Goal: Information Seeking & Learning: Learn about a topic

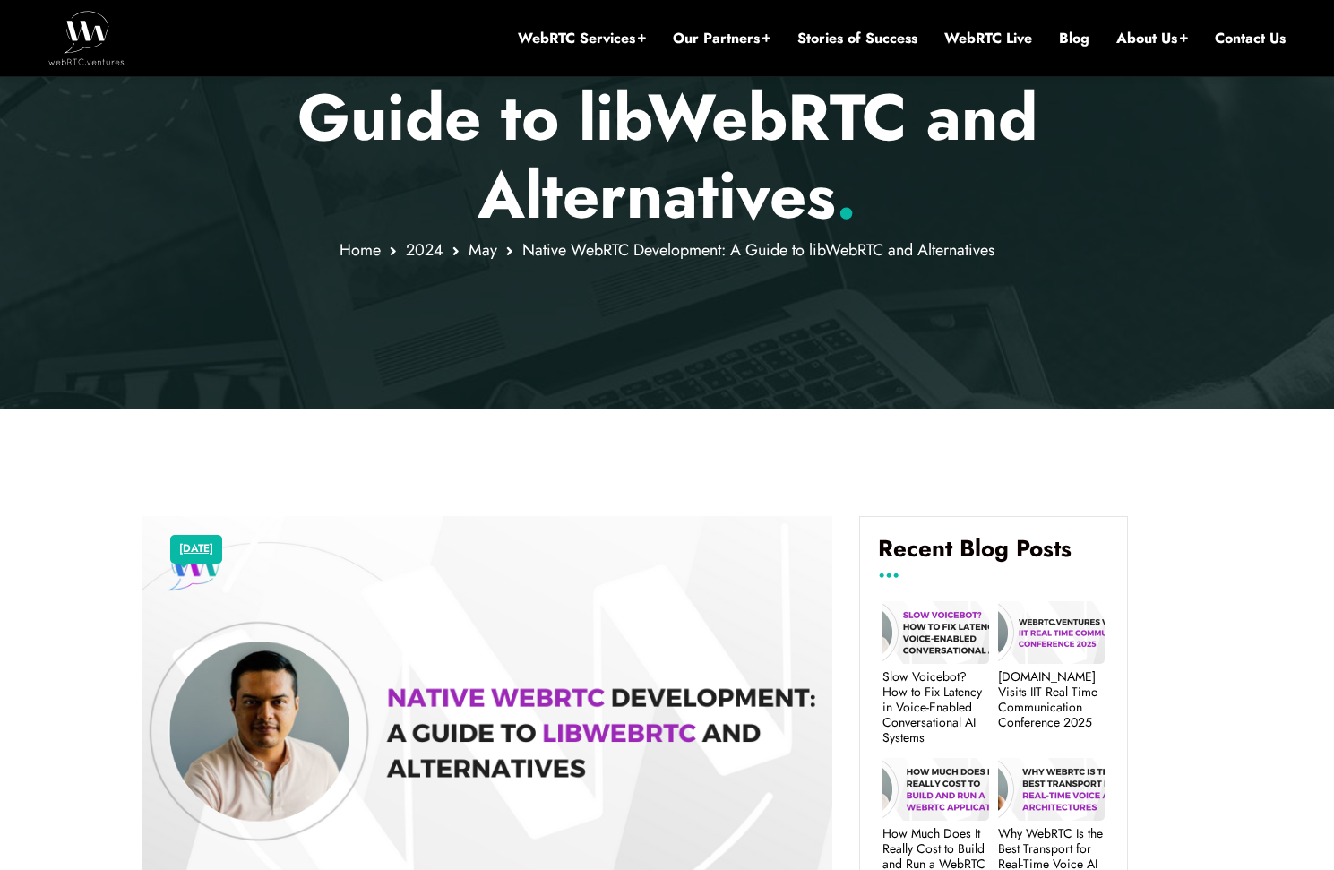
scroll to position [301, 0]
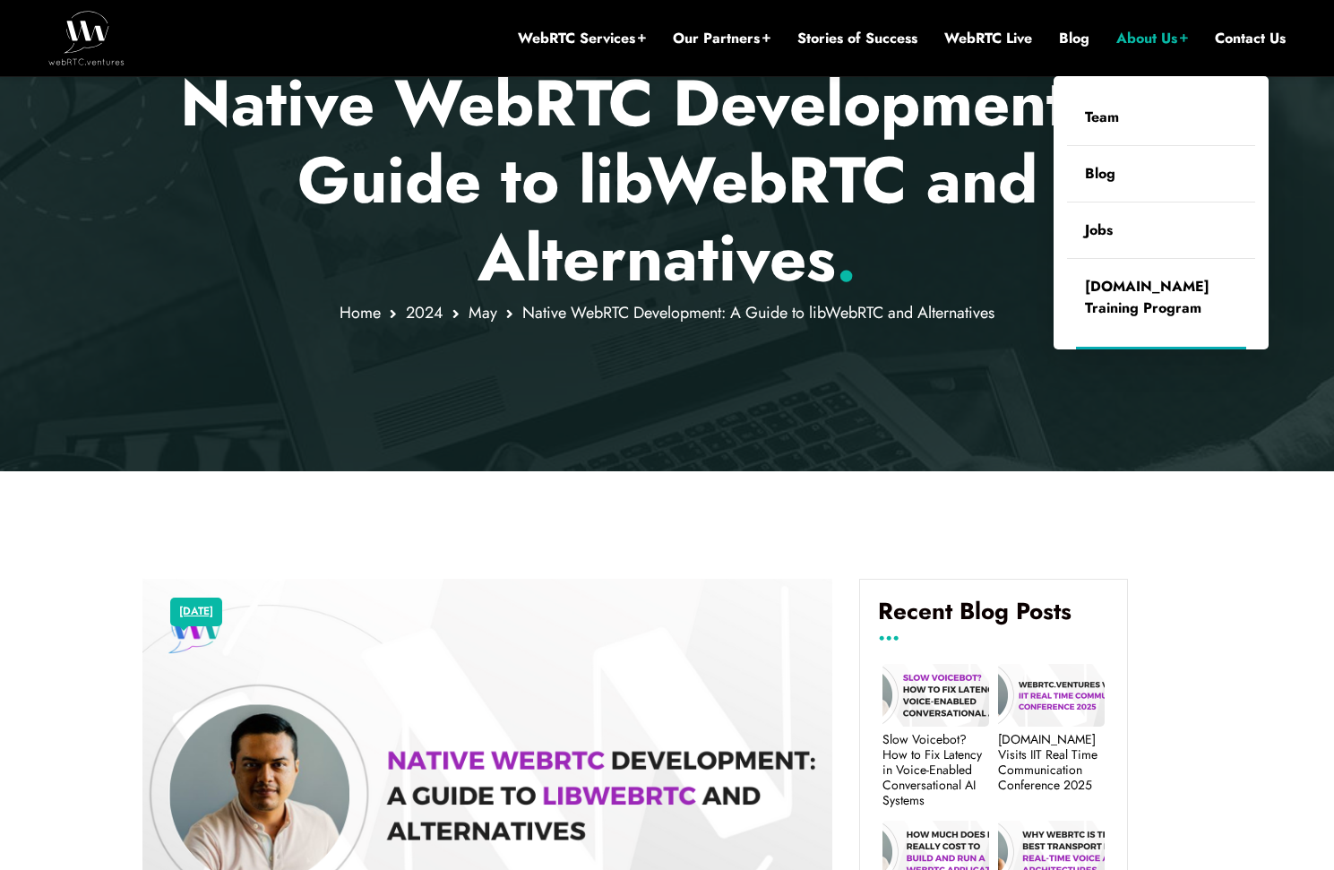
click at [1137, 43] on link "About Us" at bounding box center [1153, 39] width 72 height 20
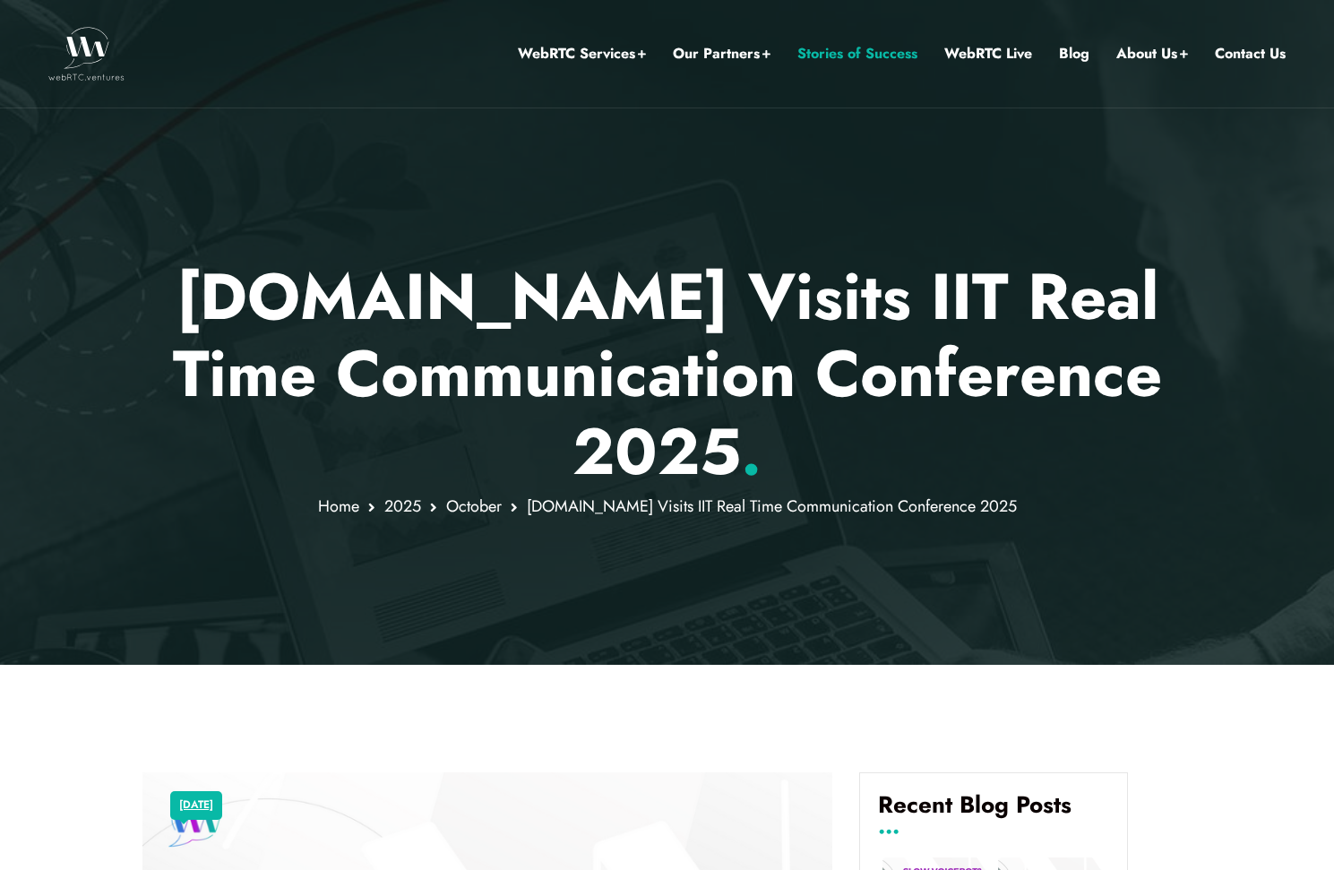
click at [865, 45] on link "Stories of Success" at bounding box center [858, 53] width 120 height 23
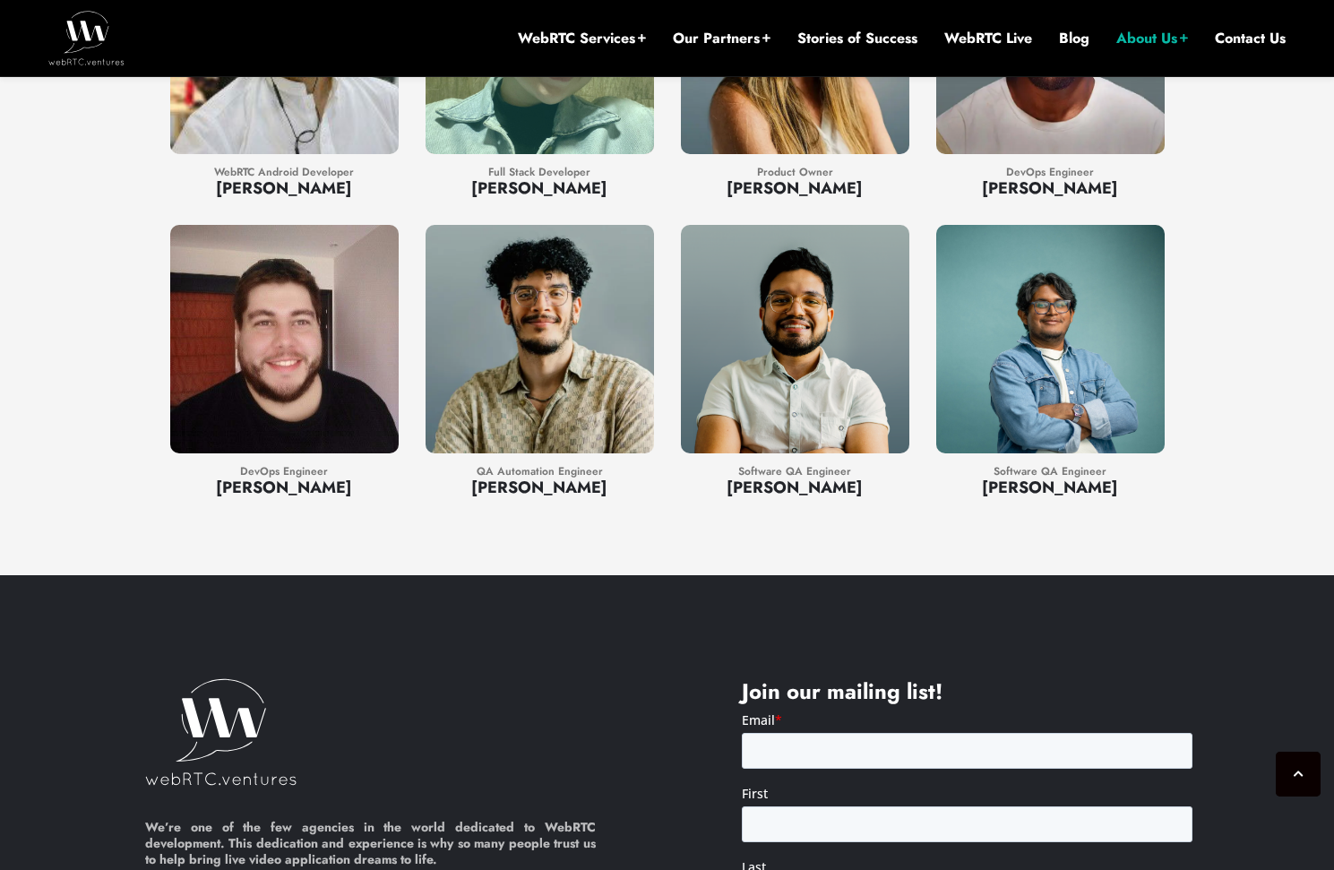
scroll to position [3231, 0]
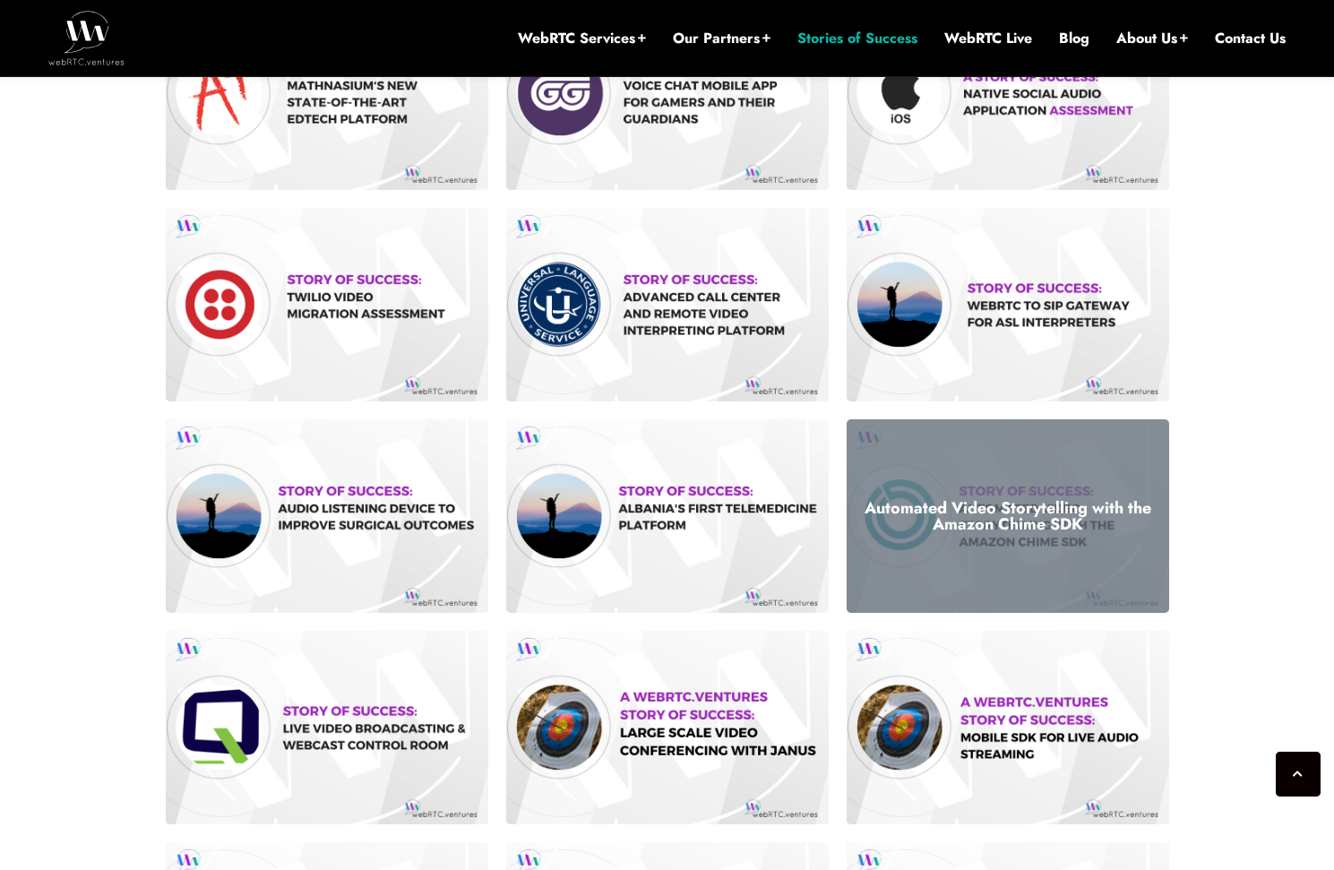
scroll to position [840, 0]
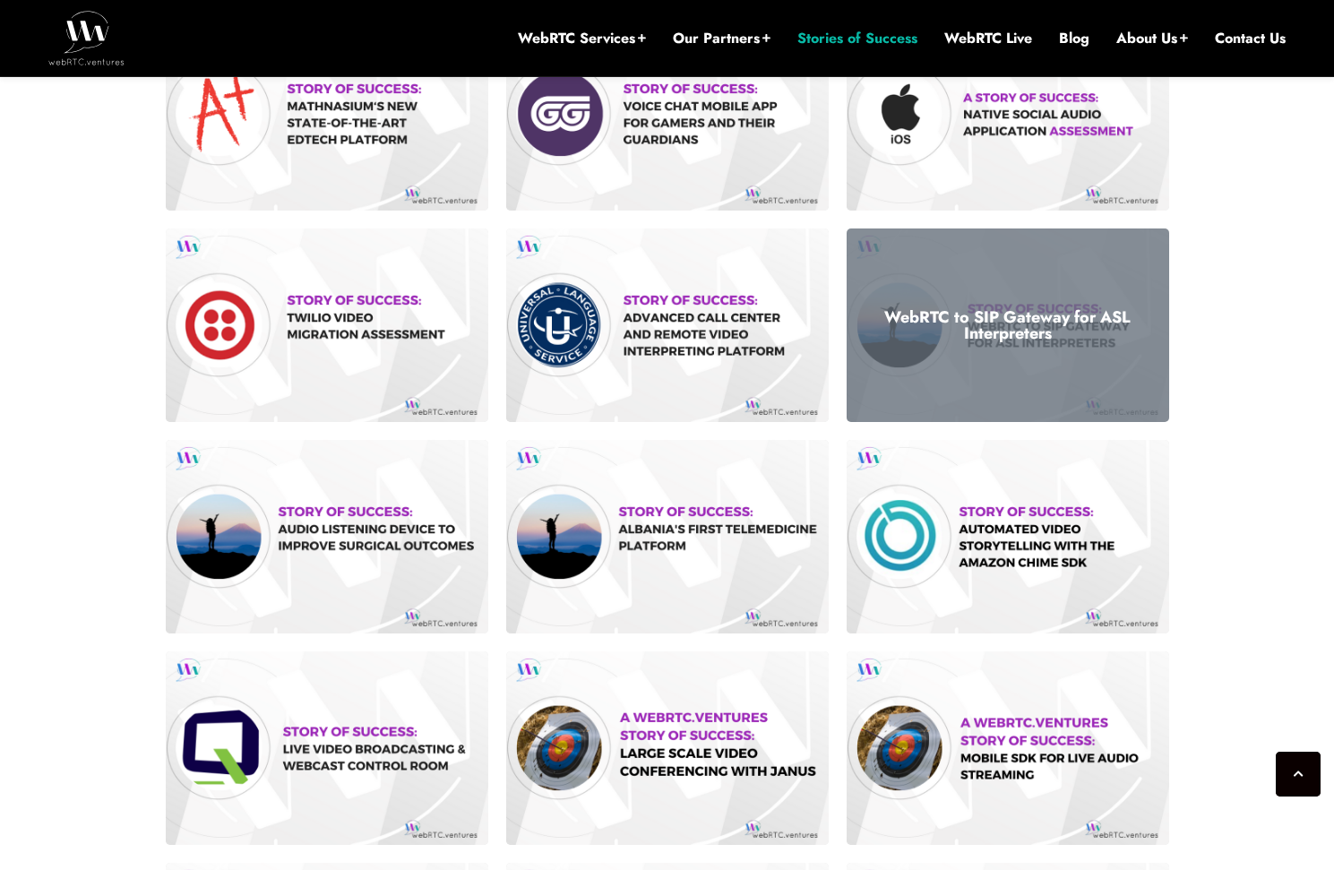
click at [1058, 280] on div "WebRTC to SIP Gateway for ASL Interpreters" at bounding box center [1008, 326] width 323 height 194
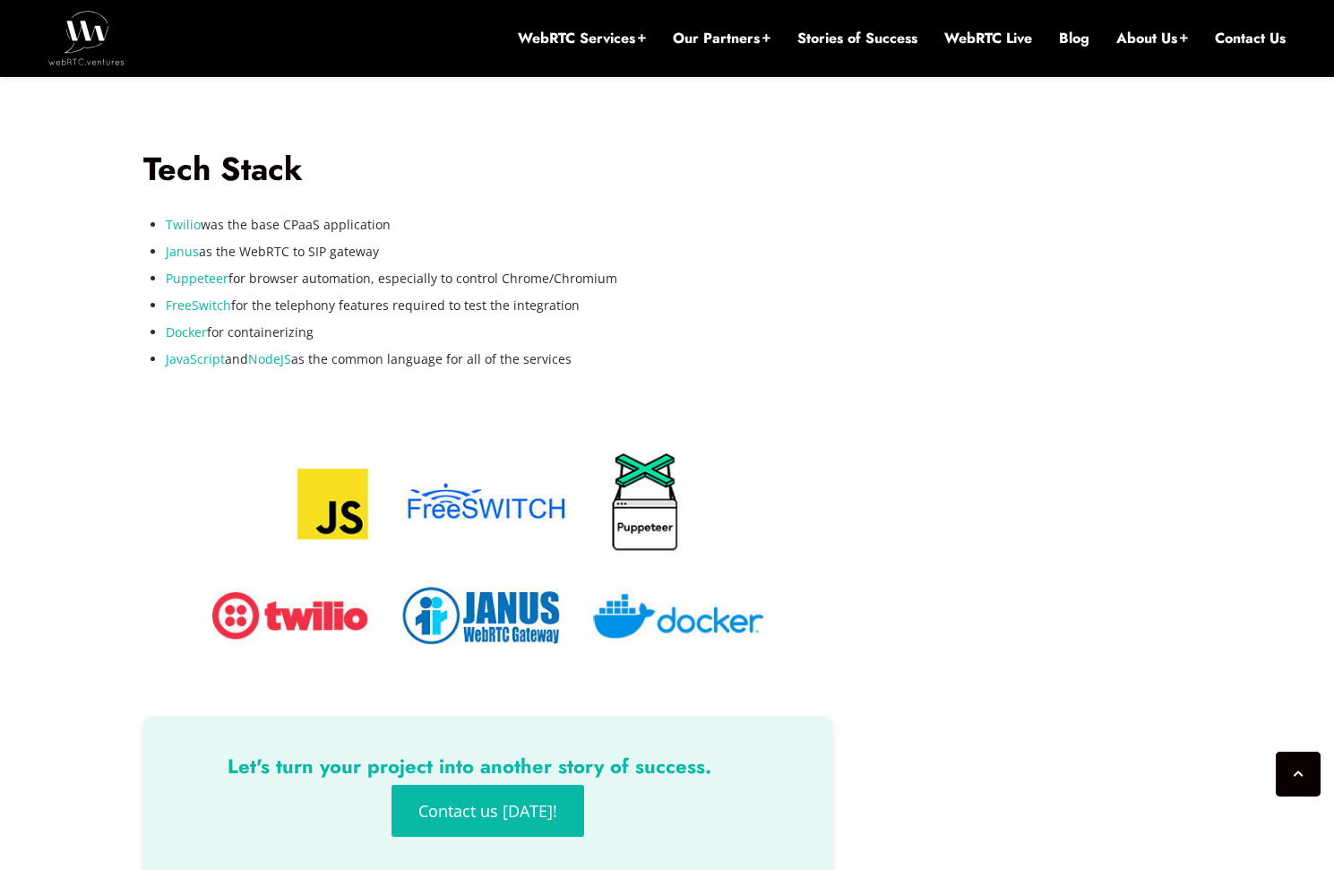
click at [490, 607] on img at bounding box center [488, 548] width 552 height 191
click at [248, 222] on li "Twilio was the base CPaaS application" at bounding box center [500, 224] width 668 height 27
